Goal: Navigation & Orientation: Find specific page/section

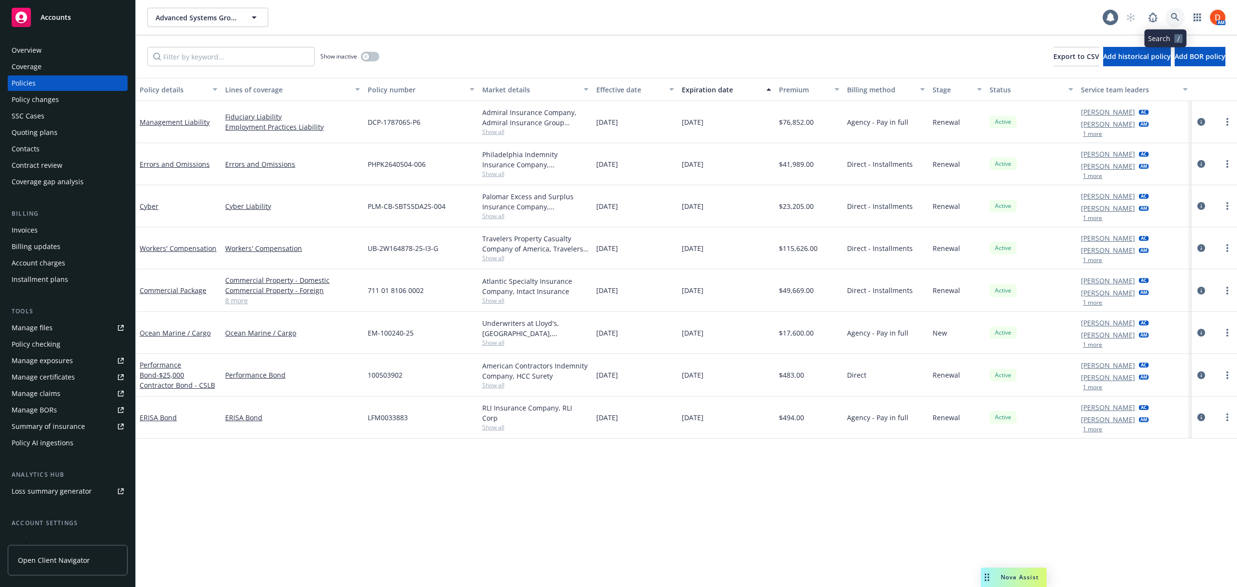
click at [1166, 23] on link at bounding box center [1175, 17] width 19 height 19
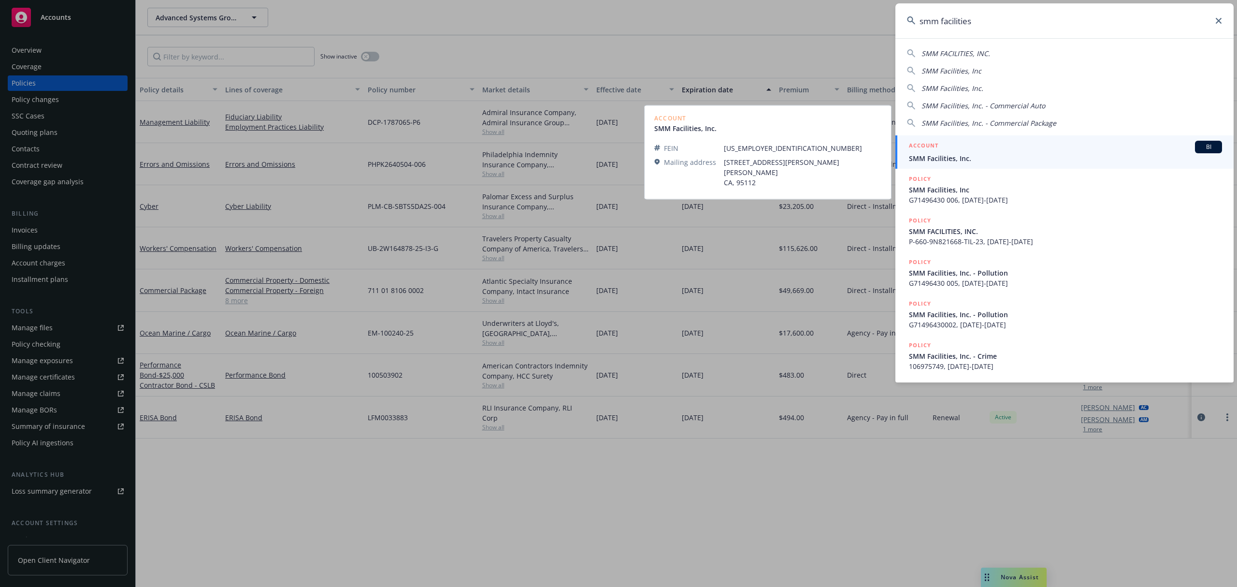
type input "smm facilities"
click at [999, 158] on span "SMM Facilities, Inc." at bounding box center [1065, 158] width 313 height 10
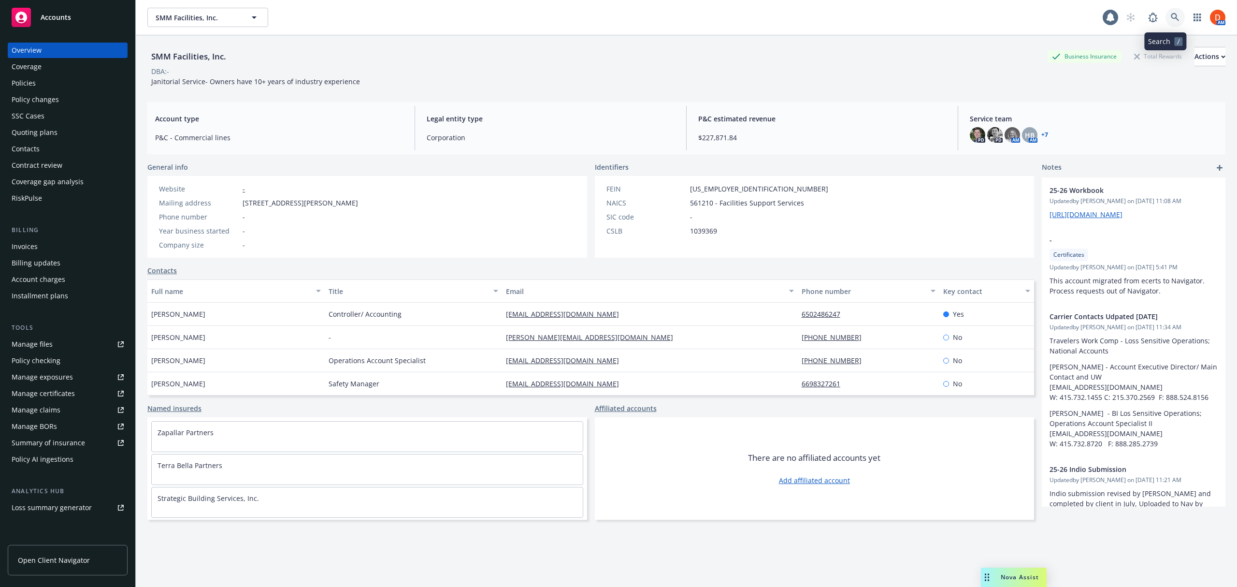
click at [1166, 12] on link at bounding box center [1175, 17] width 19 height 19
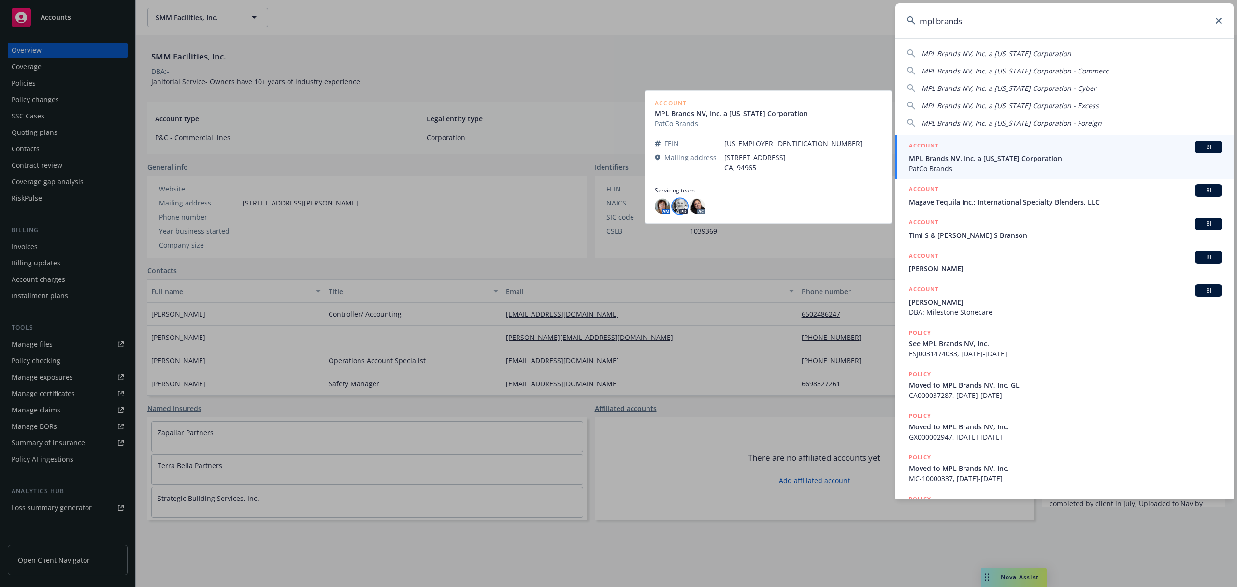
click at [679, 207] on img at bounding box center [679, 206] width 15 height 15
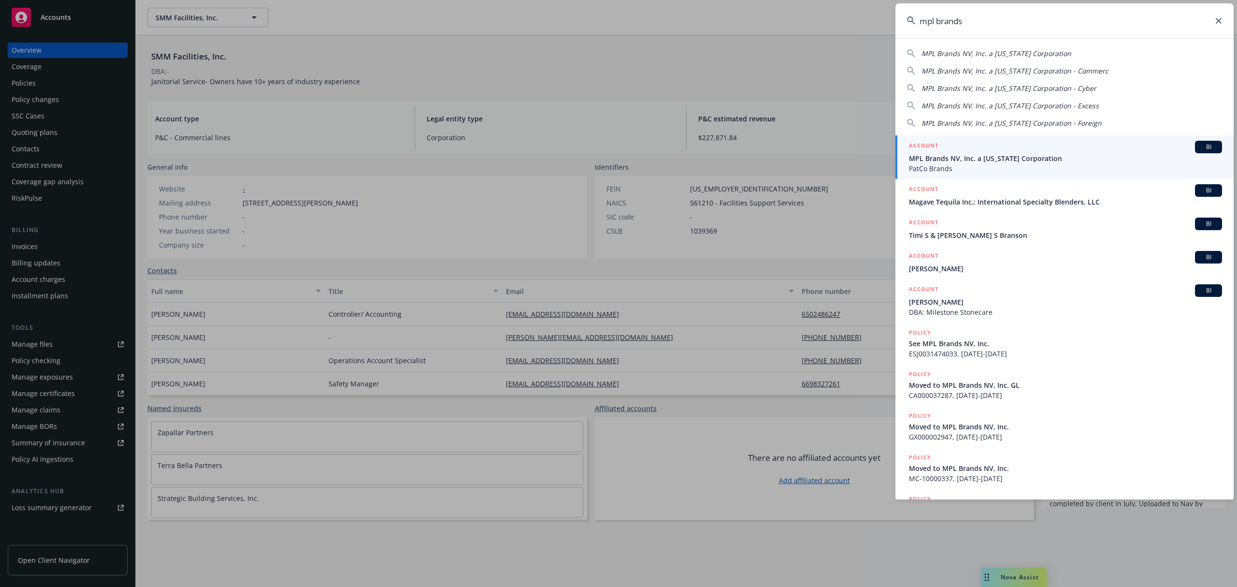
drag, startPoint x: 988, startPoint y: 27, endPoint x: 898, endPoint y: 26, distance: 90.4
click at [898, 26] on input "mpl brands" at bounding box center [1064, 20] width 338 height 35
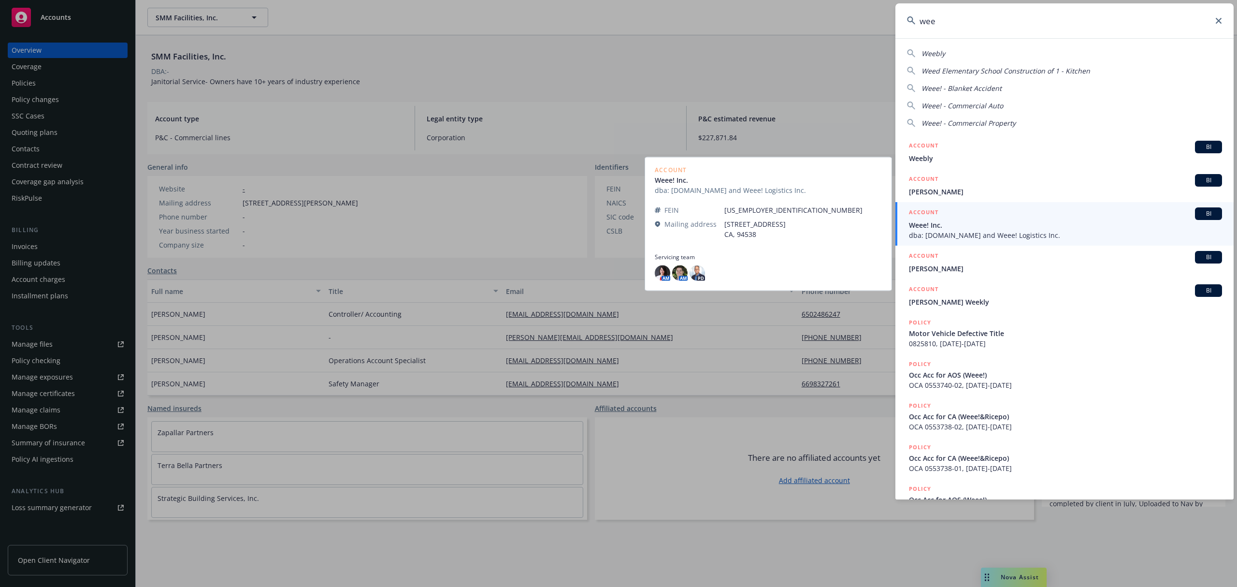
type input "wee"
click at [932, 231] on span "dba: [DOMAIN_NAME] and Weee! Logistics Inc." at bounding box center [1065, 235] width 313 height 10
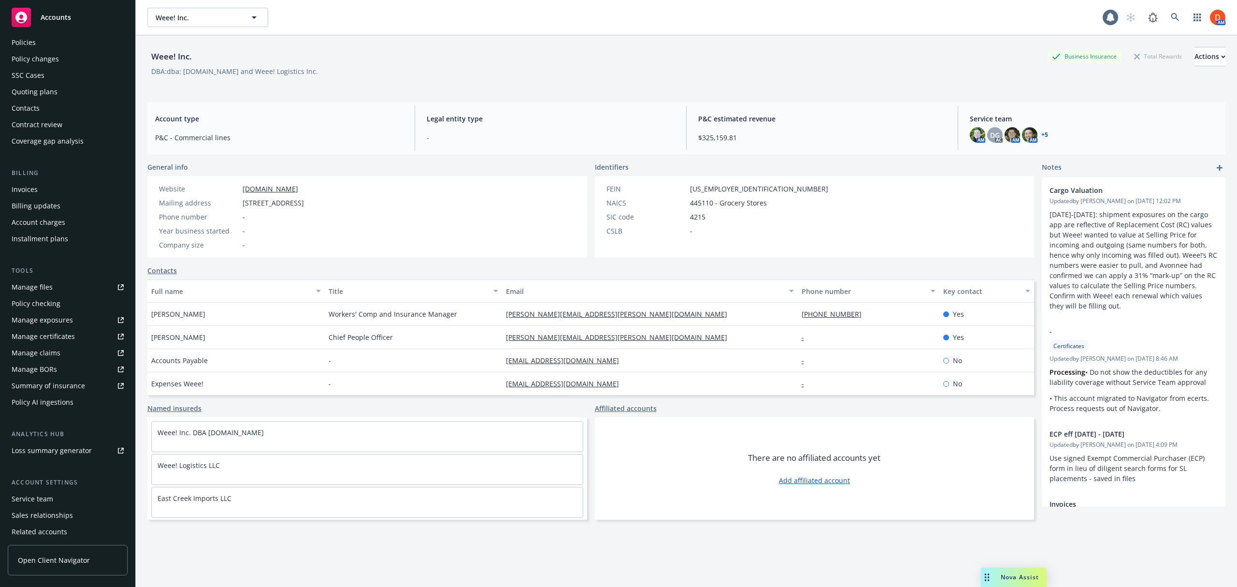
scroll to position [76, 0]
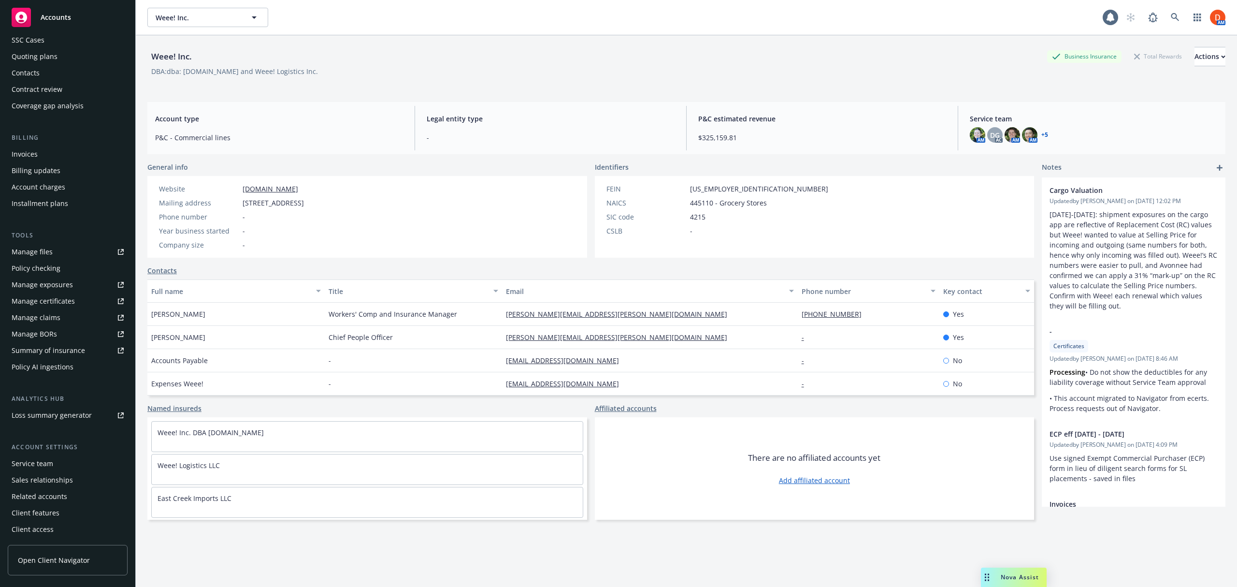
click at [59, 465] on div "Service team" at bounding box center [68, 463] width 112 height 15
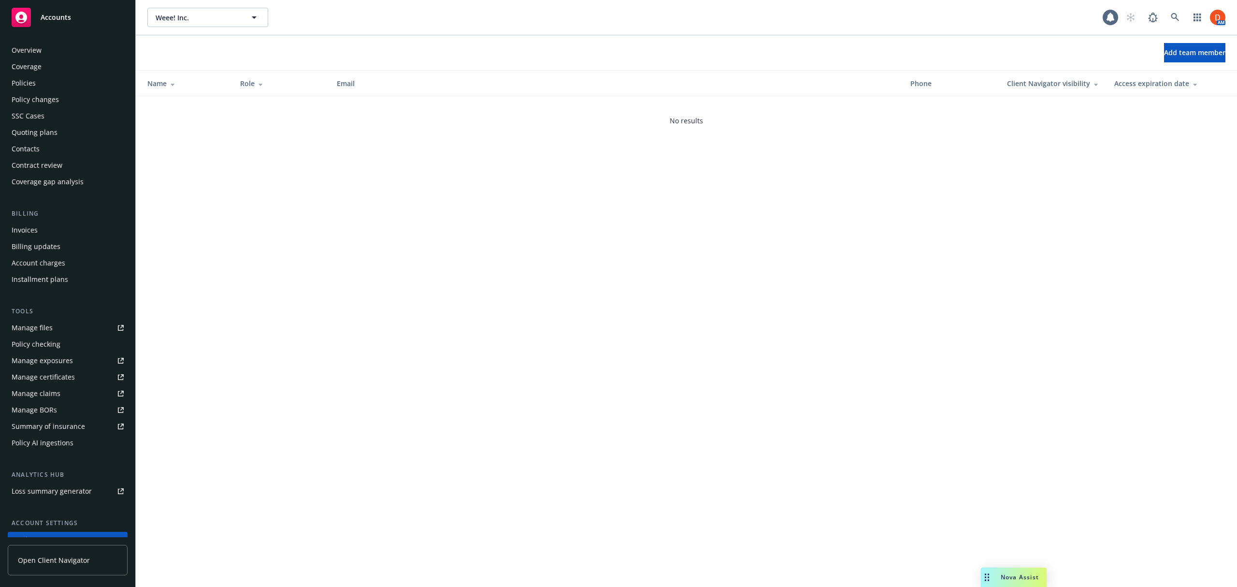
scroll to position [76, 0]
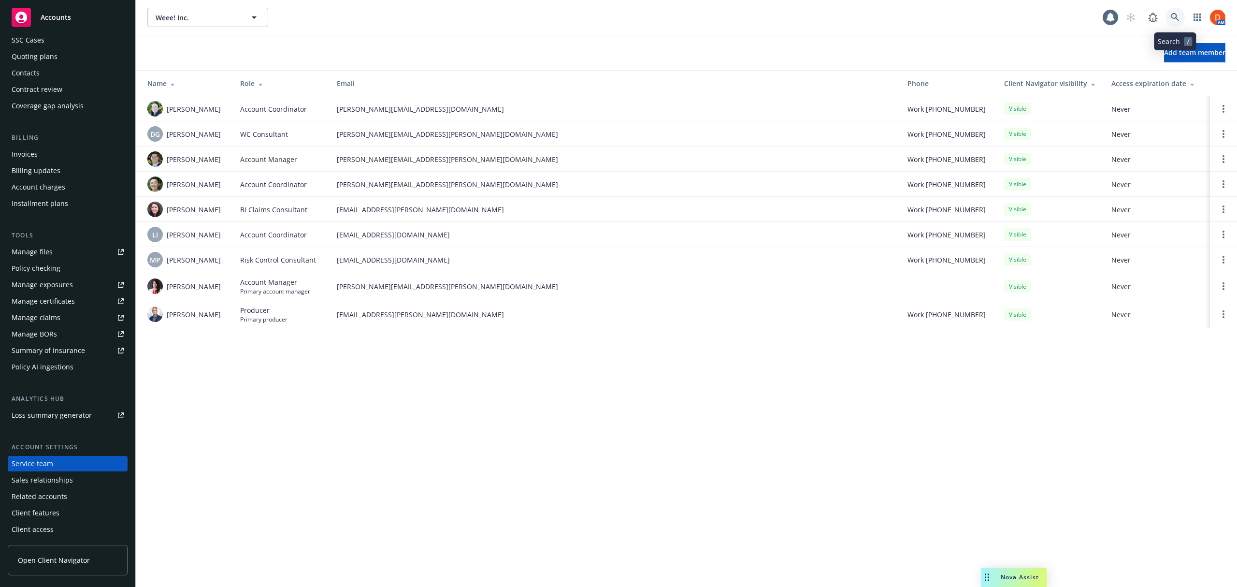
click at [1172, 19] on icon at bounding box center [1175, 17] width 9 height 9
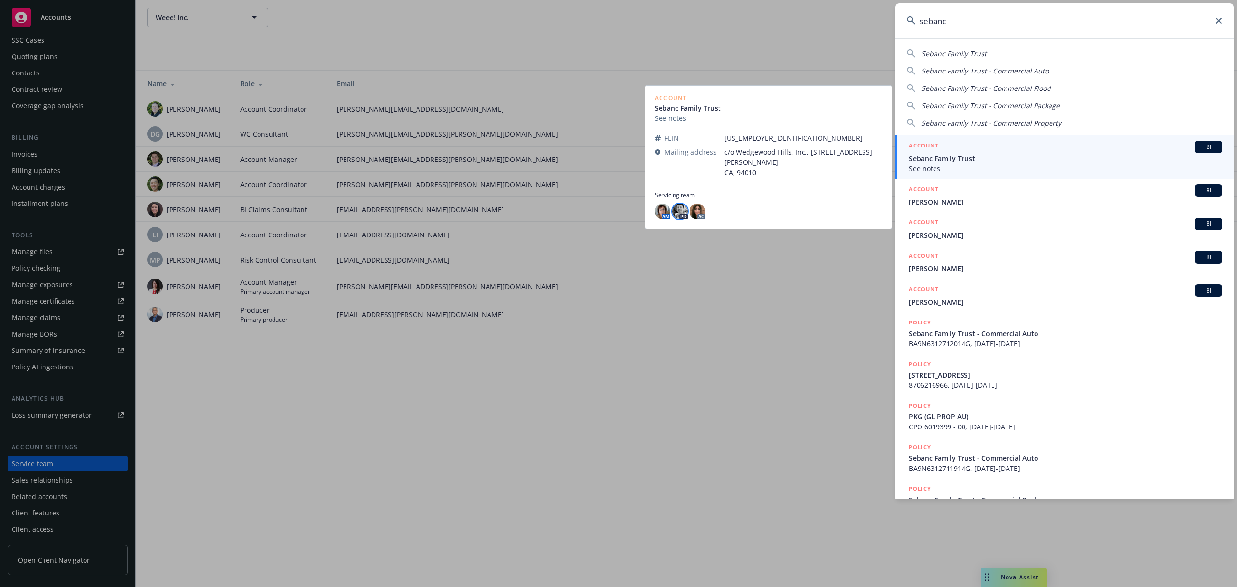
click at [677, 214] on img at bounding box center [679, 210] width 15 height 15
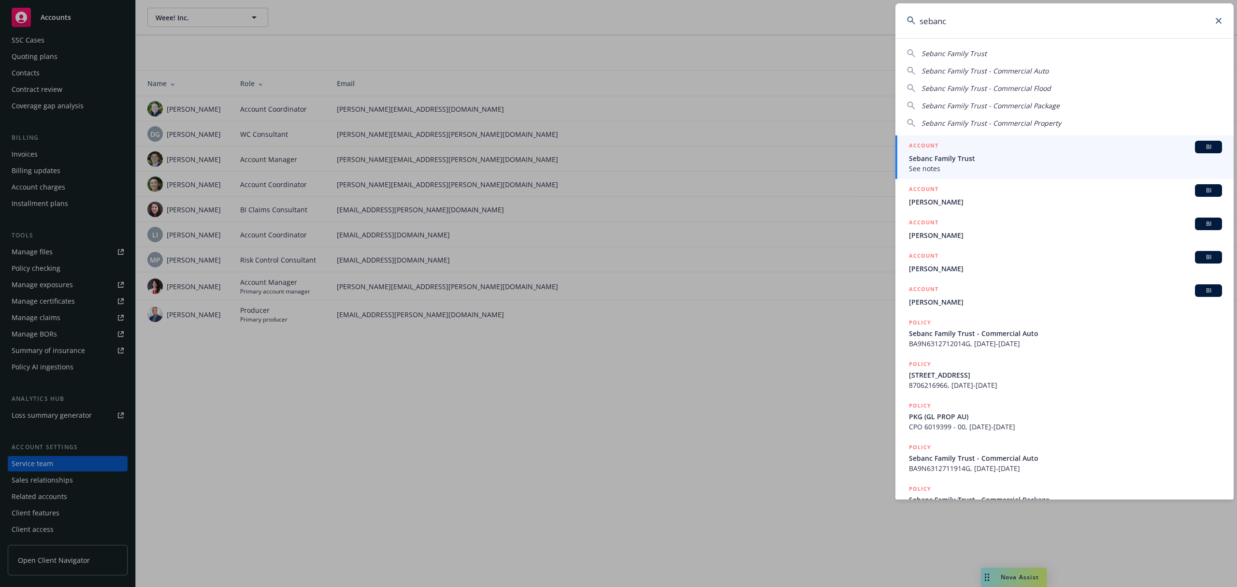
click at [1017, 15] on input "sebanc" at bounding box center [1064, 20] width 338 height 35
type input "s"
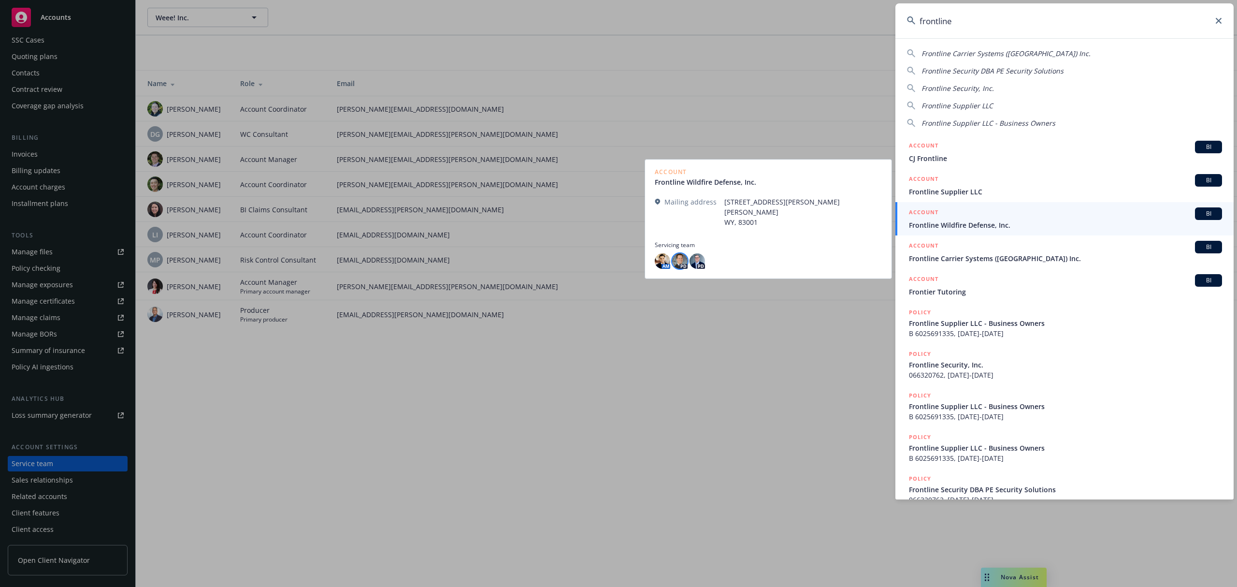
type input "frontline"
click at [682, 257] on img at bounding box center [679, 260] width 15 height 15
click at [725, 219] on span "WY, 83001" at bounding box center [803, 222] width 158 height 10
click at [937, 211] on h5 "ACCOUNT" at bounding box center [923, 213] width 29 height 12
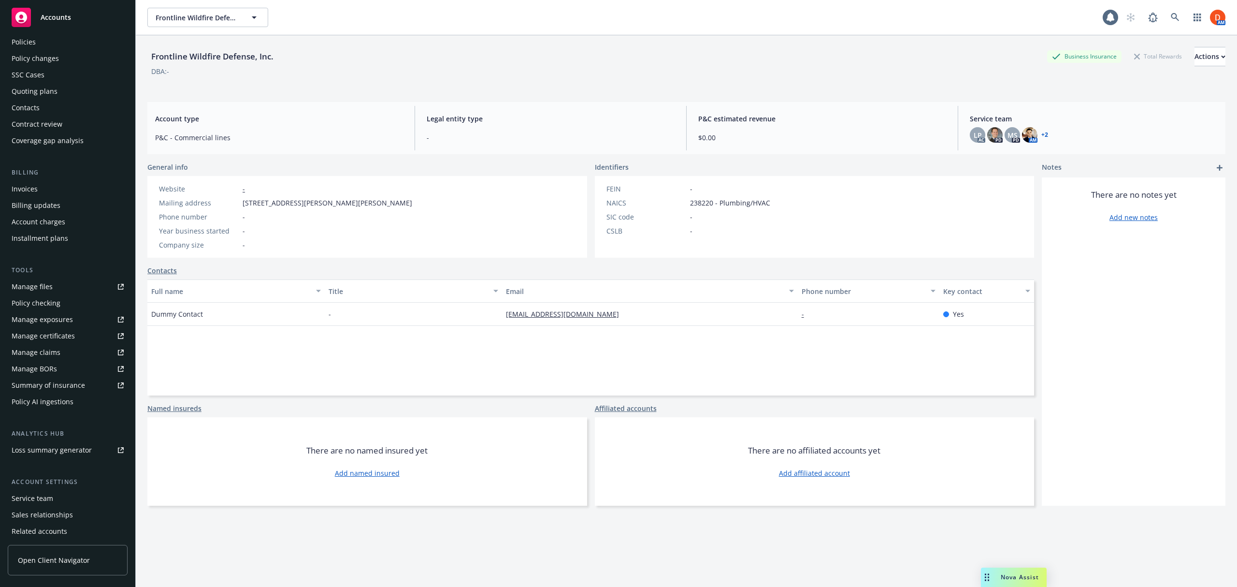
scroll to position [76, 0]
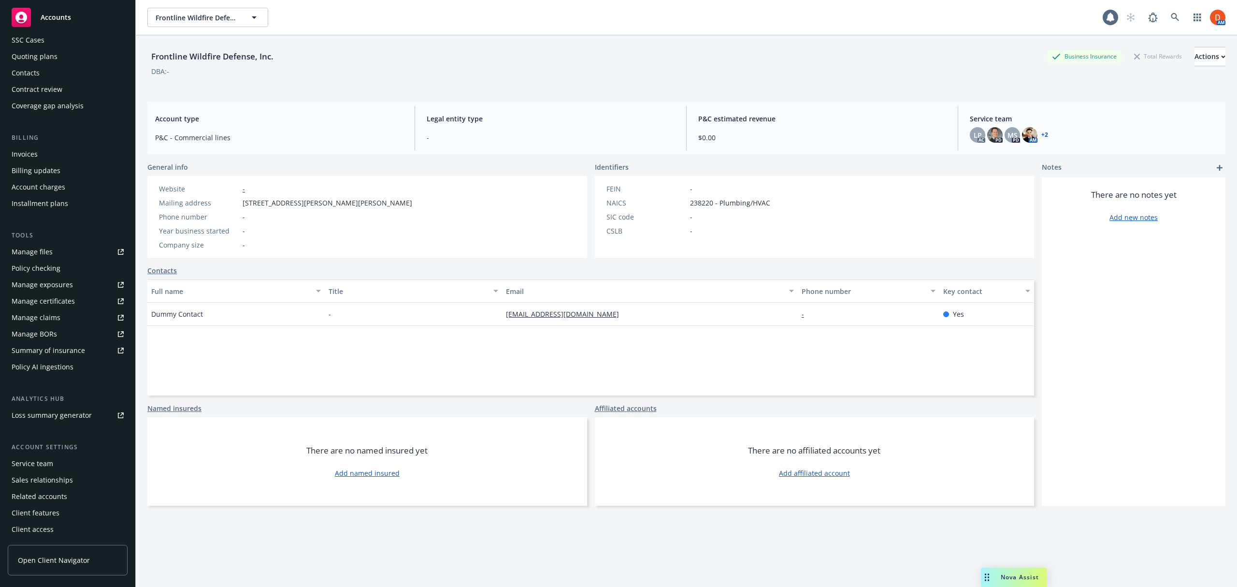
click at [79, 471] on div "Service team Sales relationships Related accounts Client features Client access" at bounding box center [68, 496] width 120 height 81
click at [74, 464] on div "Service team" at bounding box center [68, 463] width 112 height 15
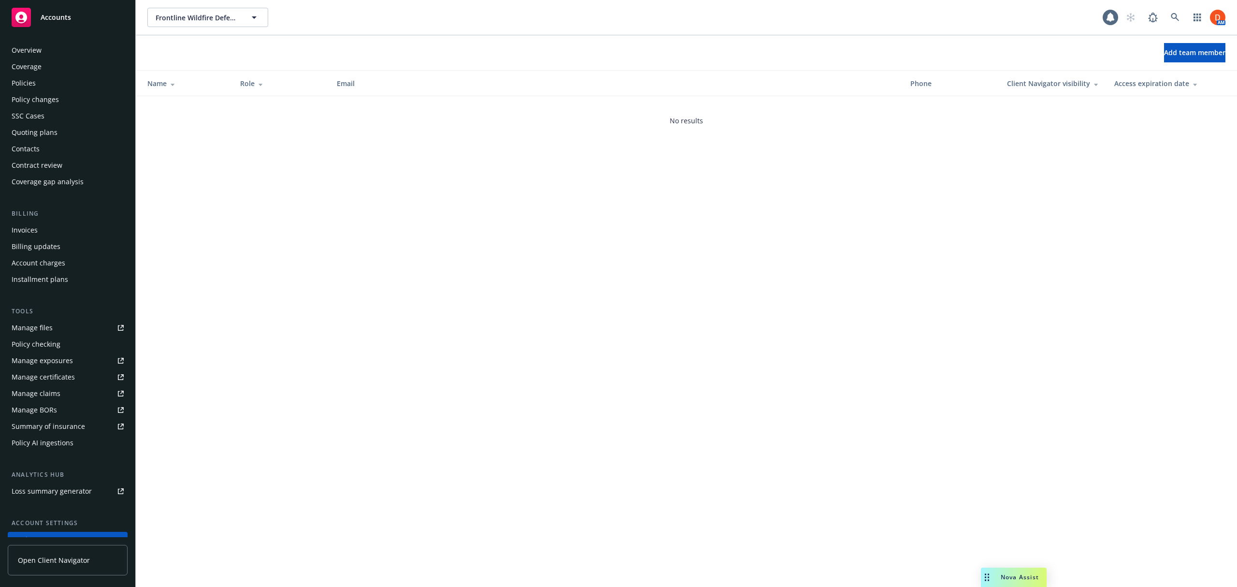
scroll to position [76, 0]
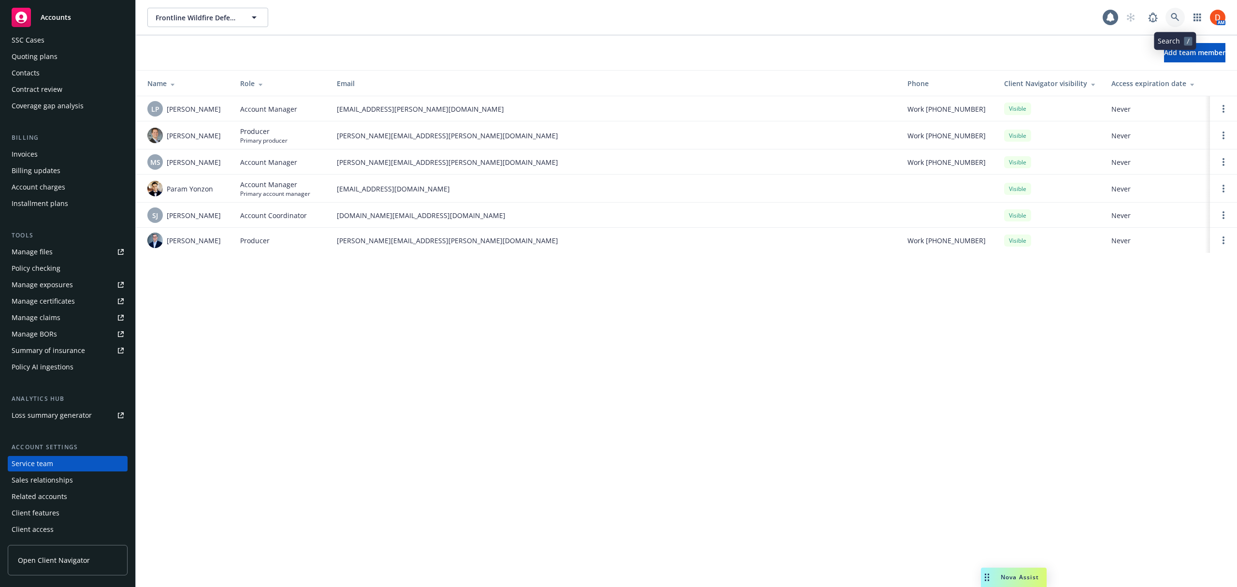
click at [1172, 14] on icon at bounding box center [1175, 17] width 8 height 8
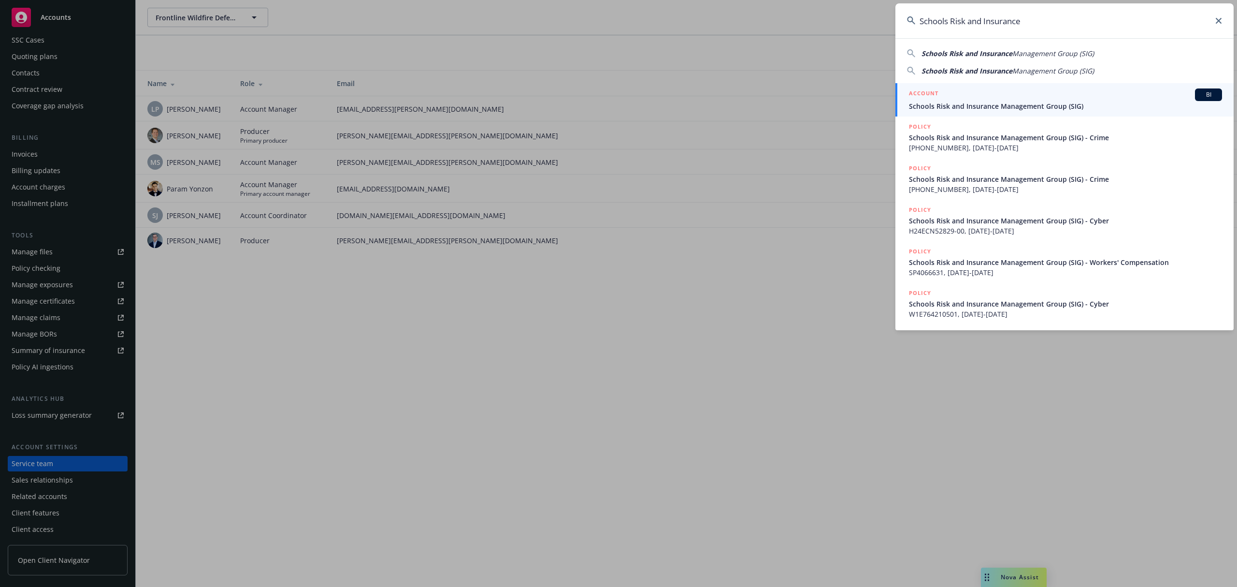
type input "Schools Risk and Insurance"
click at [1004, 105] on span "Schools Risk and Insurance Management Group (SIG)" at bounding box center [1065, 106] width 313 height 10
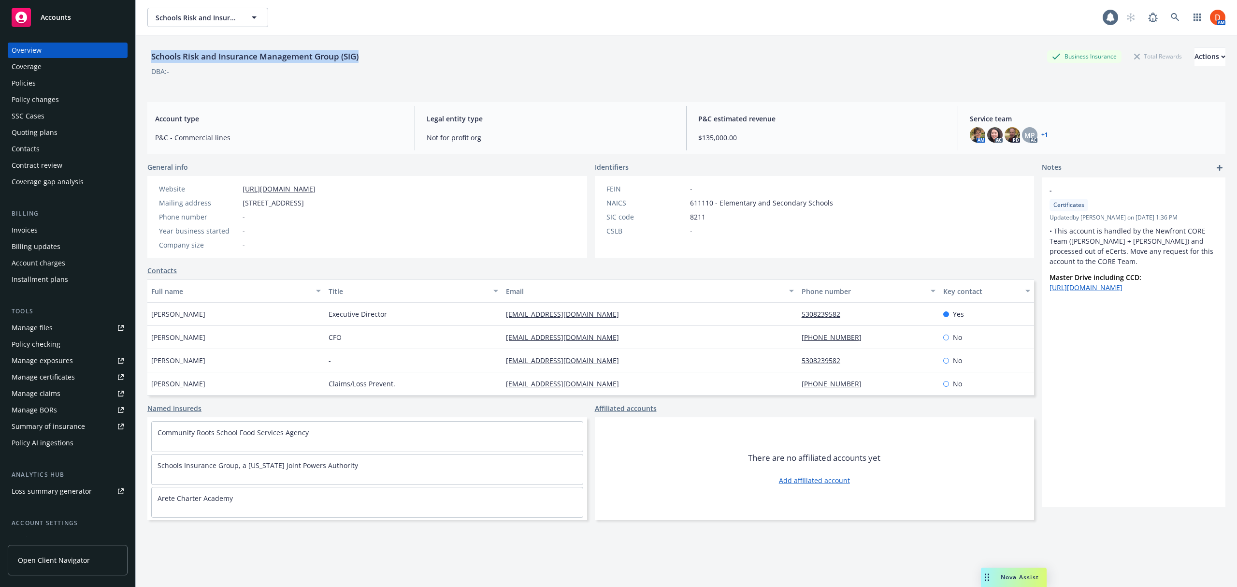
drag, startPoint x: 374, startPoint y: 56, endPoint x: 153, endPoint y: 62, distance: 220.9
click at [153, 62] on div "Schools Risk and Insurance Management Group (SIG) Business Insurance Total Rewa…" at bounding box center [686, 56] width 1078 height 19
copy div "Schools Risk and Insurance Management Group (SIG)"
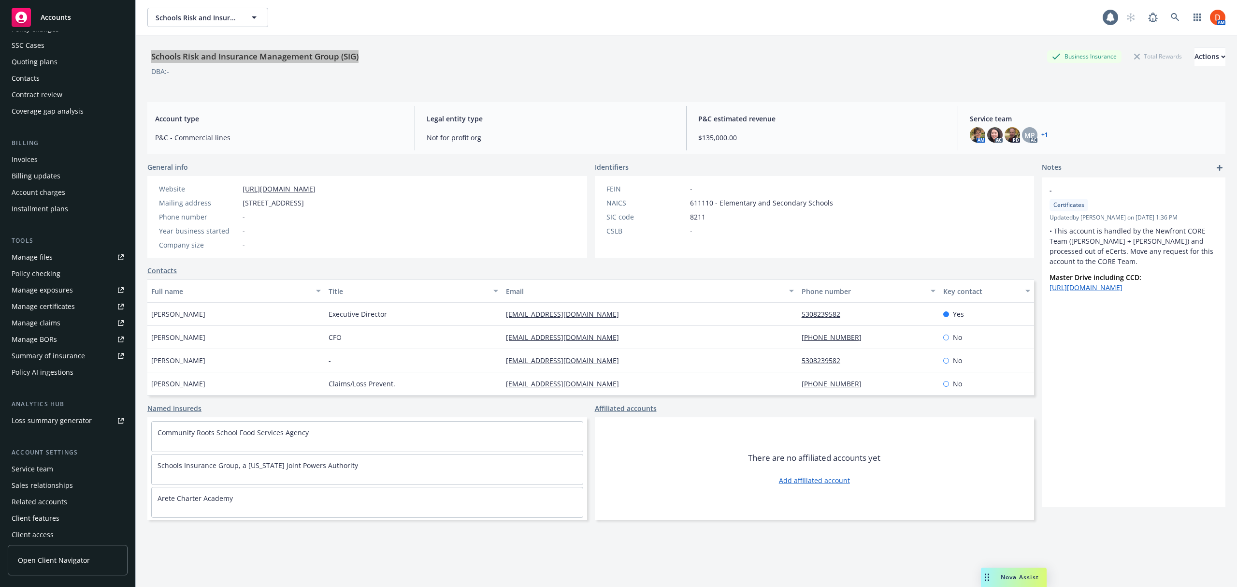
scroll to position [76, 0]
click at [45, 560] on span "Open Client Navigator" at bounding box center [54, 560] width 72 height 10
click at [1171, 19] on icon at bounding box center [1175, 17] width 8 height 8
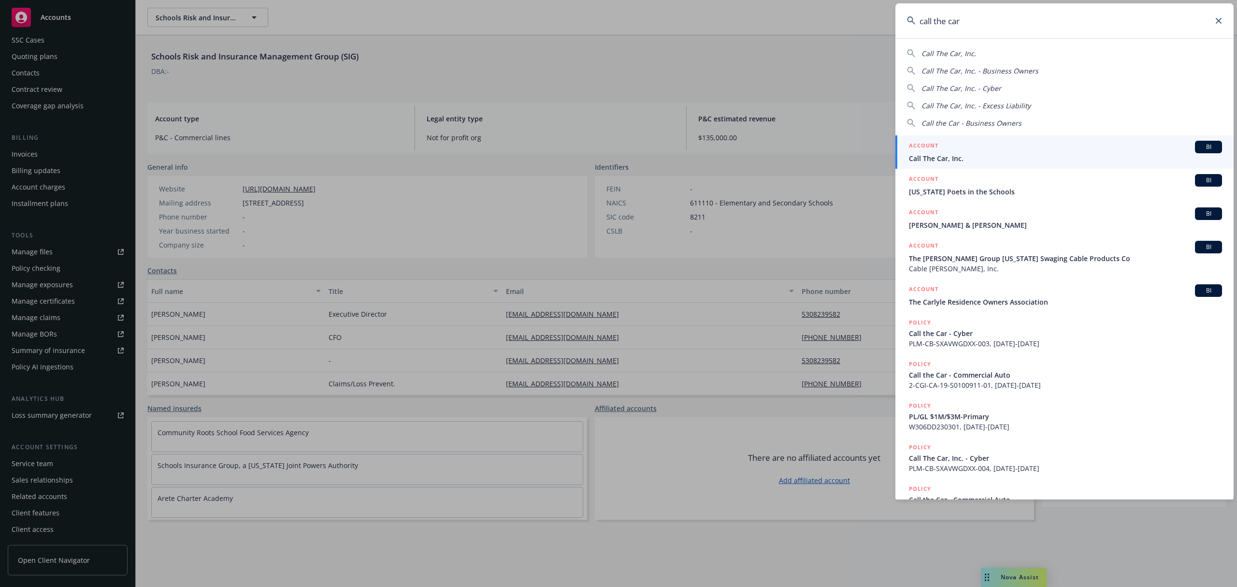
type input "call the car"
click at [962, 147] on div "ACCOUNT BI" at bounding box center [1065, 147] width 313 height 13
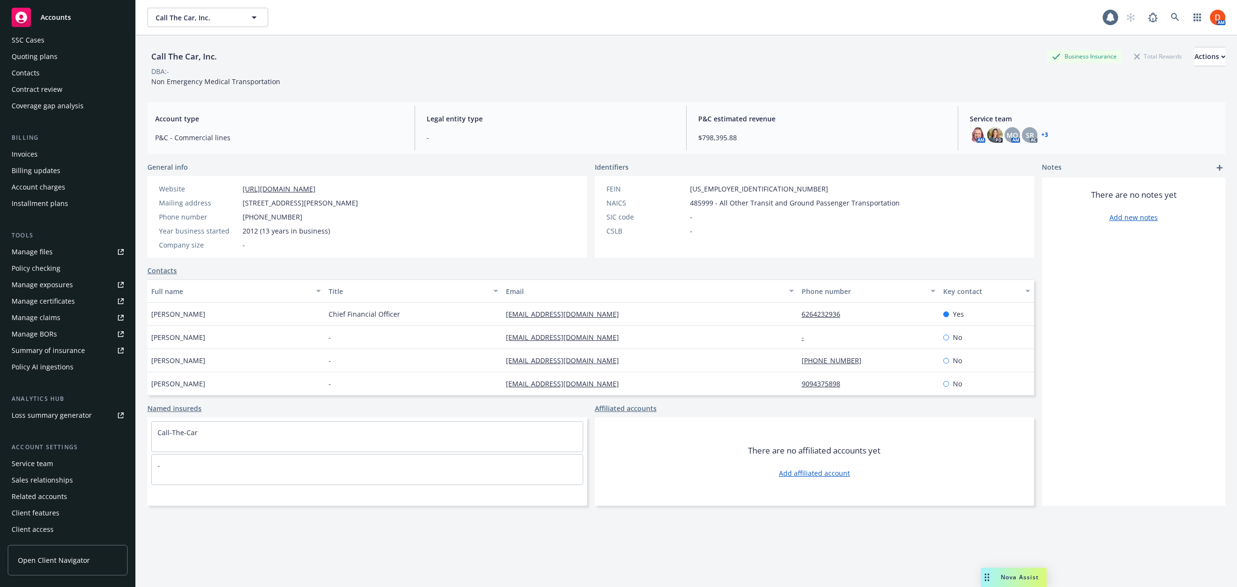
click at [75, 550] on link "Open Client Navigator" at bounding box center [68, 560] width 120 height 30
click at [1171, 19] on icon at bounding box center [1175, 17] width 8 height 8
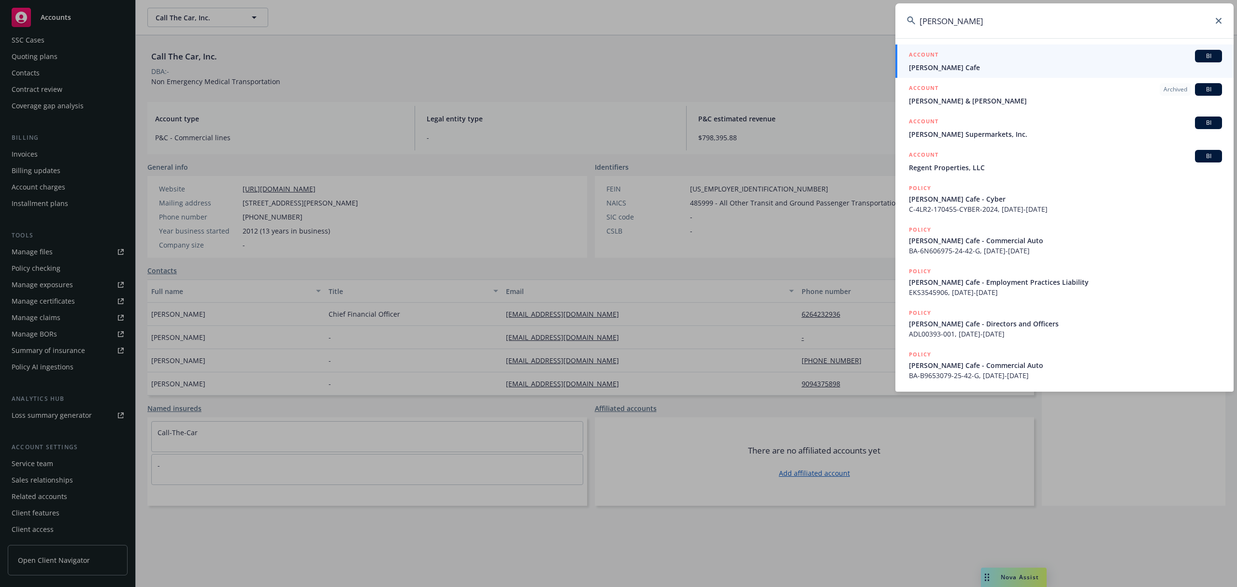
type input "[PERSON_NAME]"
click at [991, 62] on span "[PERSON_NAME] Cafe" at bounding box center [1065, 67] width 313 height 10
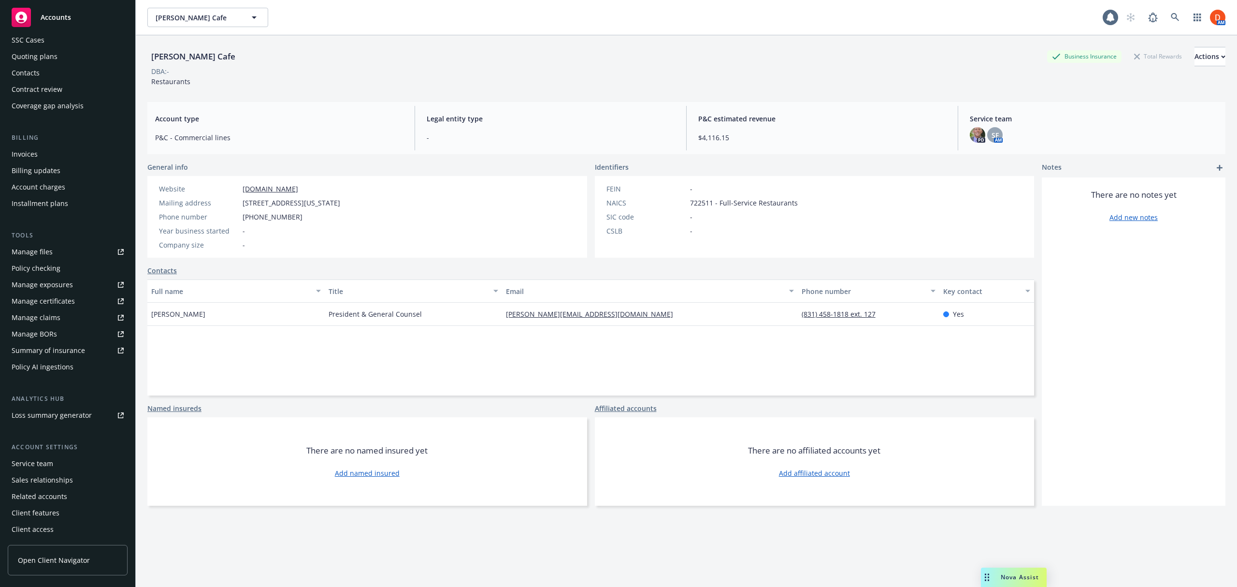
click at [64, 514] on div "Client features" at bounding box center [68, 512] width 112 height 15
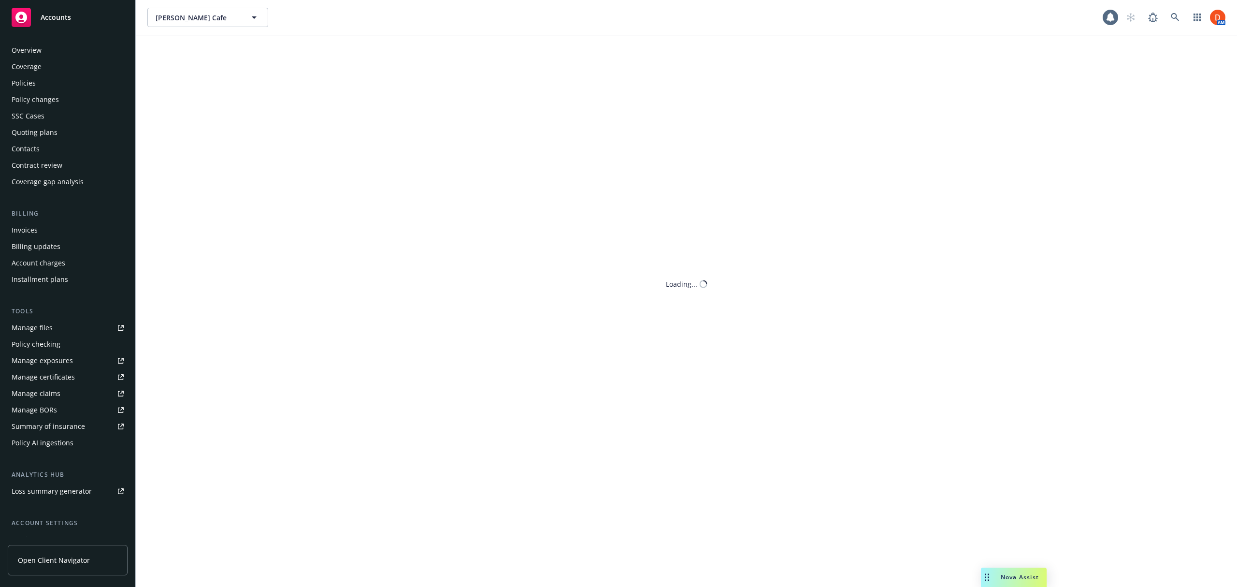
scroll to position [76, 0]
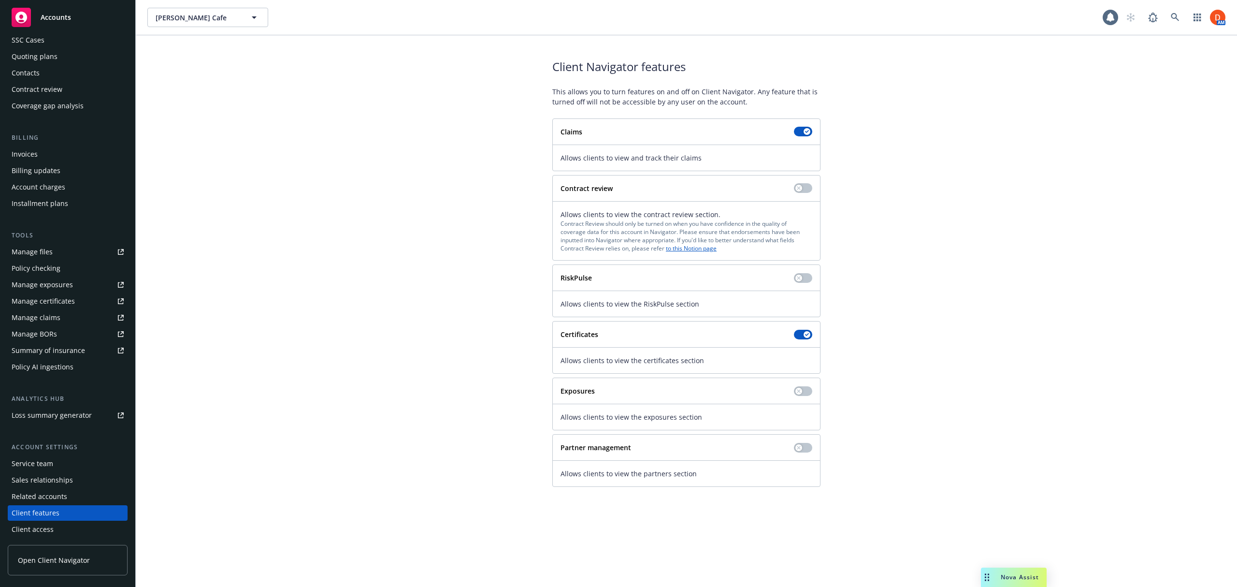
click at [794, 447] on div "Partner management" at bounding box center [687, 447] width 252 height 10
click at [800, 449] on icon "button" at bounding box center [799, 448] width 4 height 4
click at [53, 557] on span "Open Client Navigator" at bounding box center [54, 560] width 72 height 10
click at [54, 559] on span "Open Client Navigator" at bounding box center [54, 560] width 72 height 10
click at [1182, 13] on link at bounding box center [1175, 17] width 19 height 19
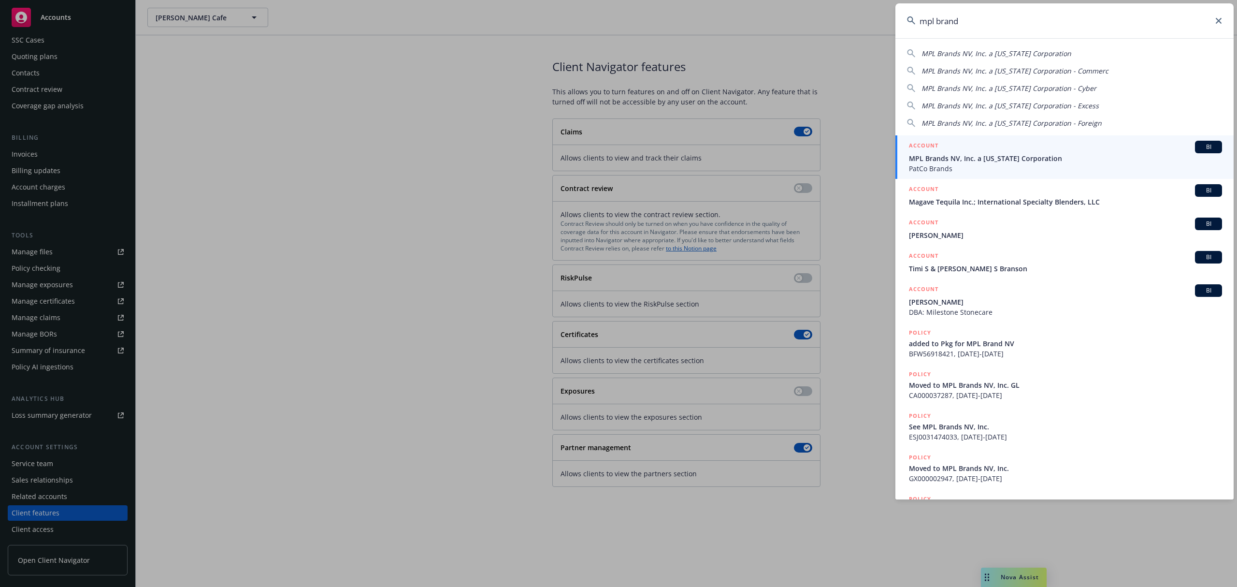
type input "mpl brand"
click at [1064, 154] on span "MPL Brands NV, Inc. a [US_STATE] Corporation" at bounding box center [1065, 158] width 313 height 10
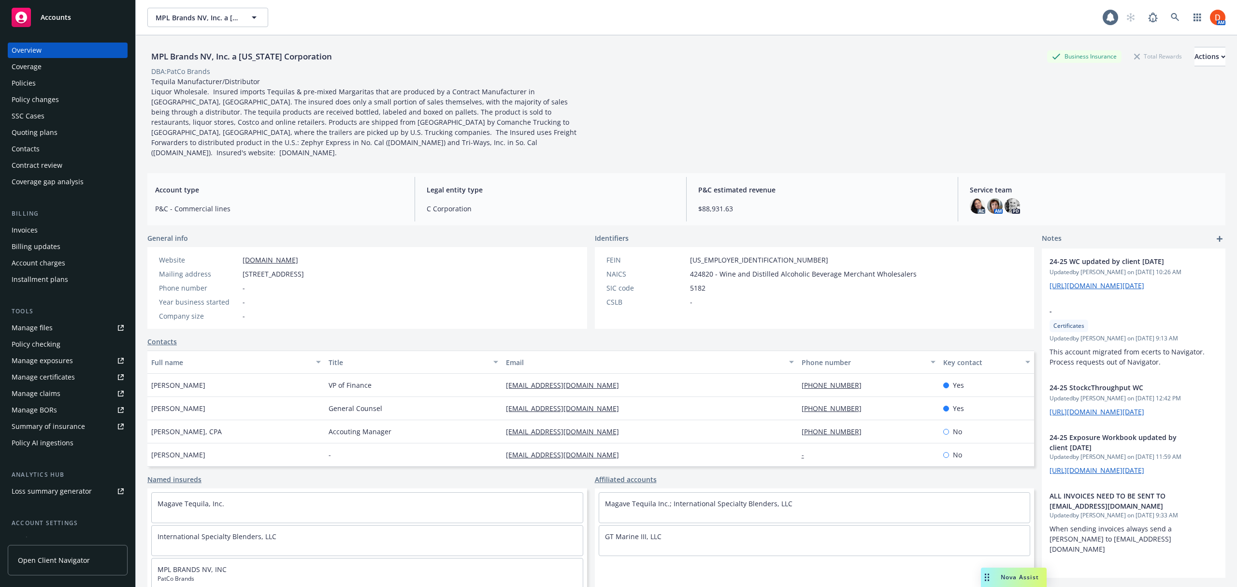
click at [71, 557] on span "Open Client Navigator" at bounding box center [54, 560] width 72 height 10
